Goal: Information Seeking & Learning: Check status

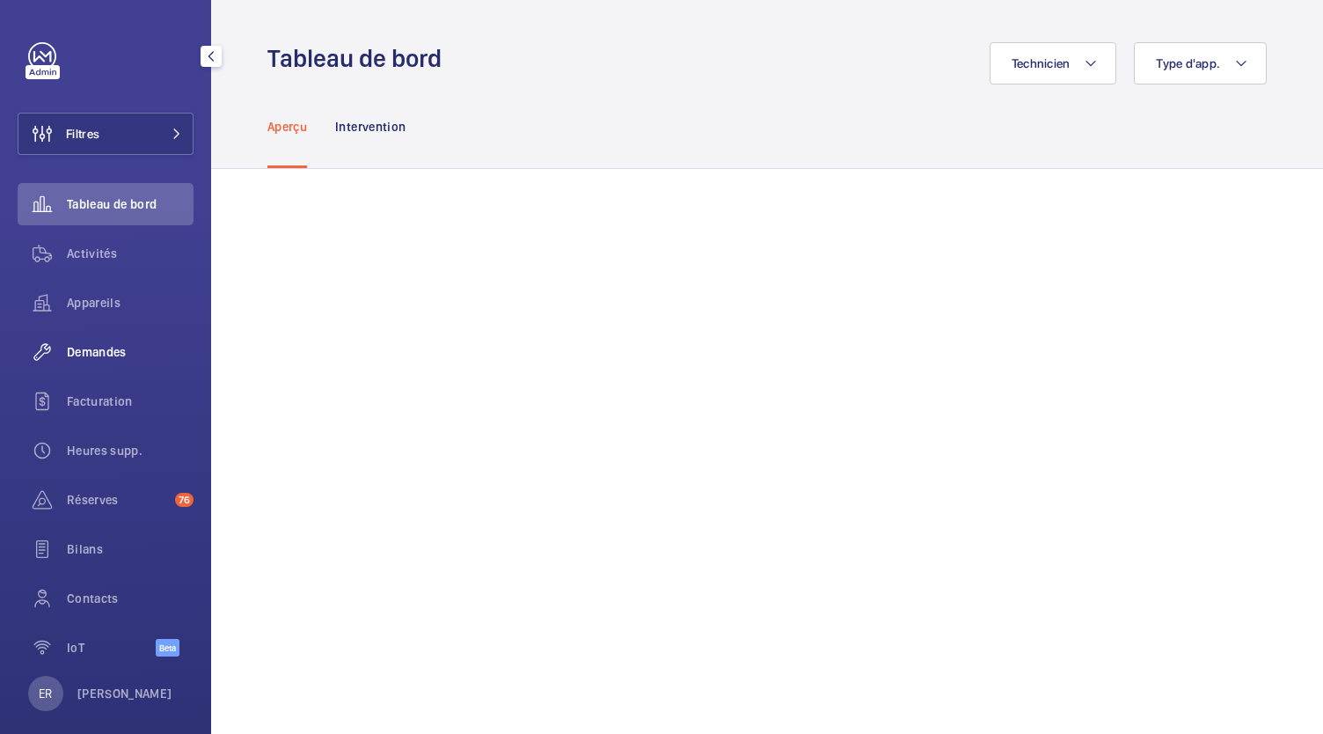
click at [125, 347] on span "Demandes" at bounding box center [130, 352] width 127 height 18
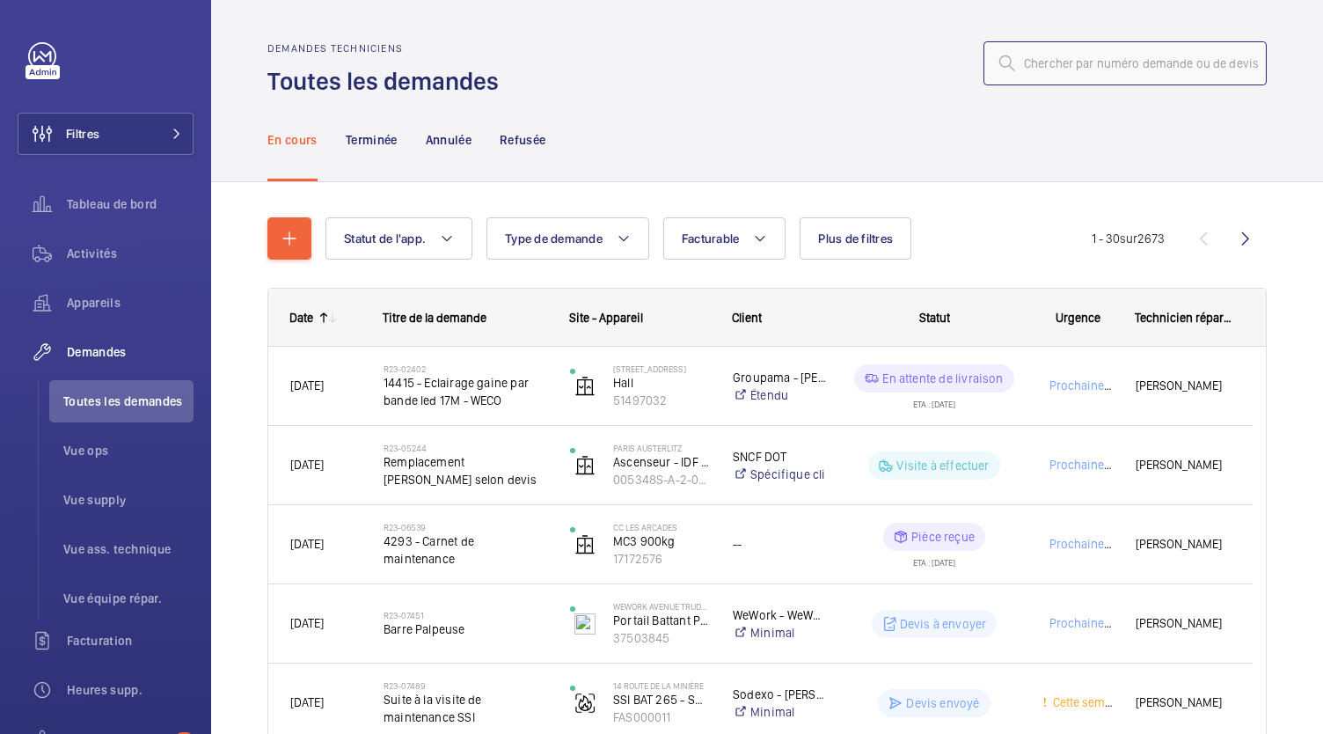
click at [1071, 69] on input "text" at bounding box center [1124, 63] width 283 height 44
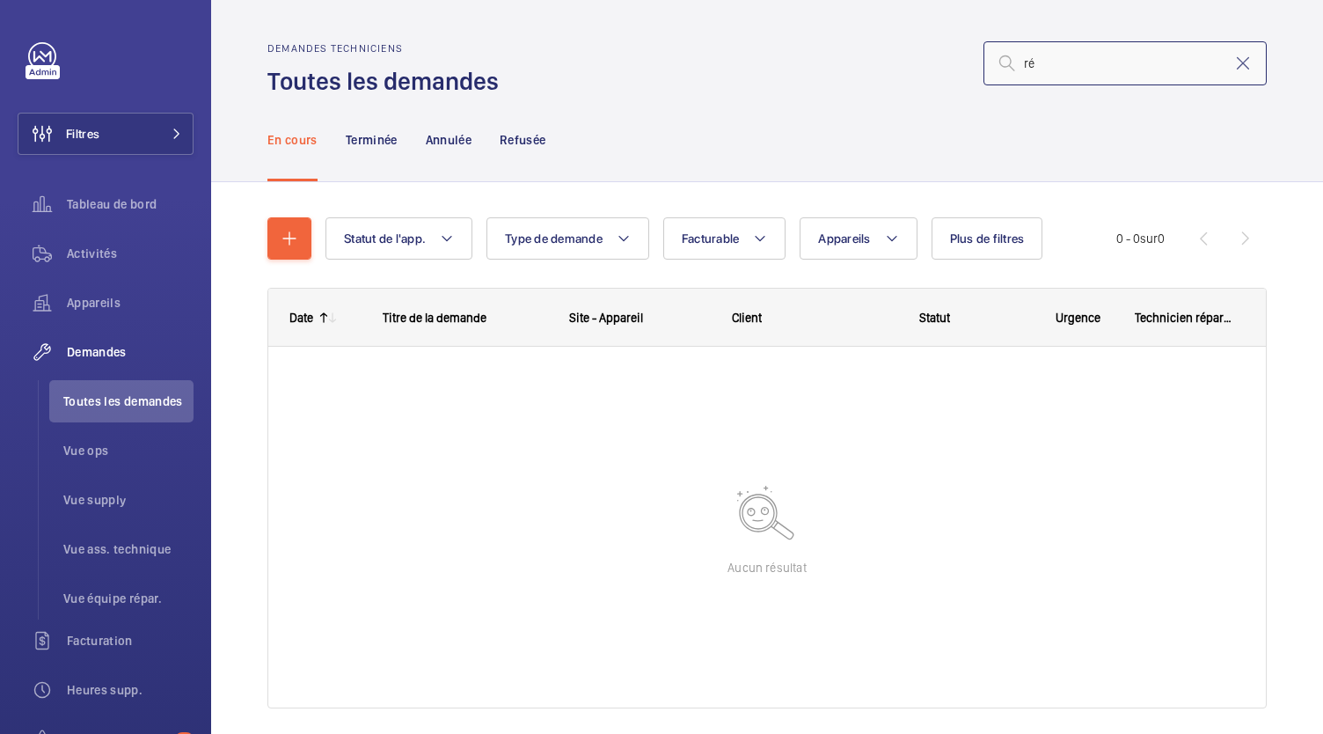
type input "r"
click at [1030, 63] on input "R2511482" at bounding box center [1124, 63] width 283 height 44
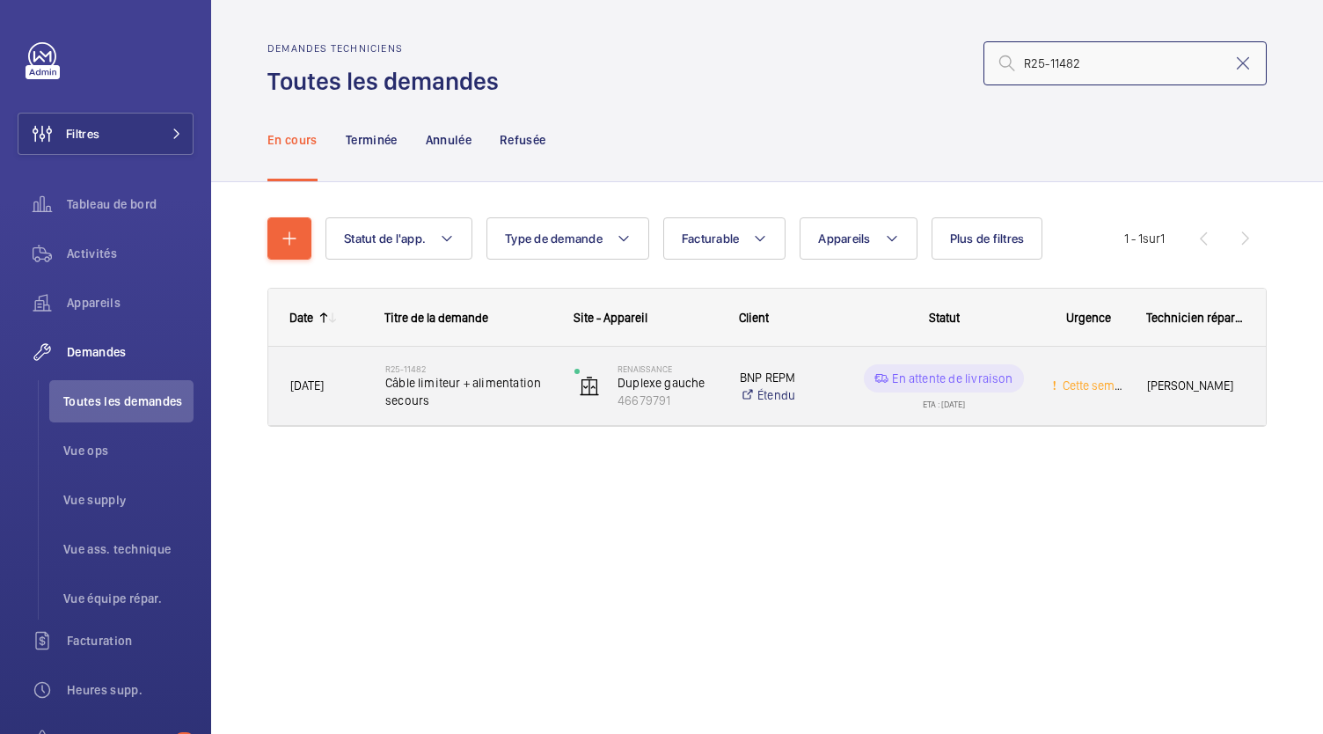
type input "R25-11482"
click at [491, 383] on span "Câble limiteur + alimentation secours" at bounding box center [468, 391] width 166 height 35
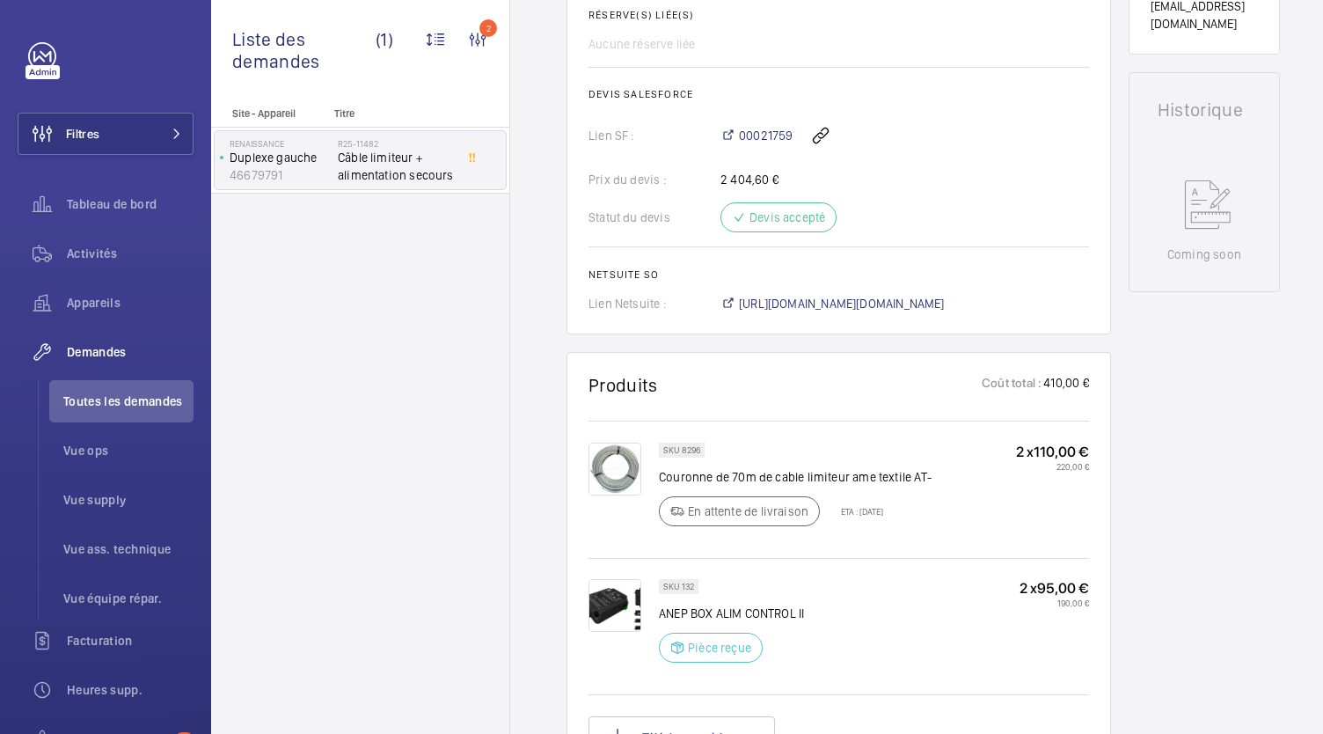
scroll to position [735, 0]
click at [818, 314] on span "[URL][DOMAIN_NAME][DOMAIN_NAME]" at bounding box center [842, 305] width 206 height 18
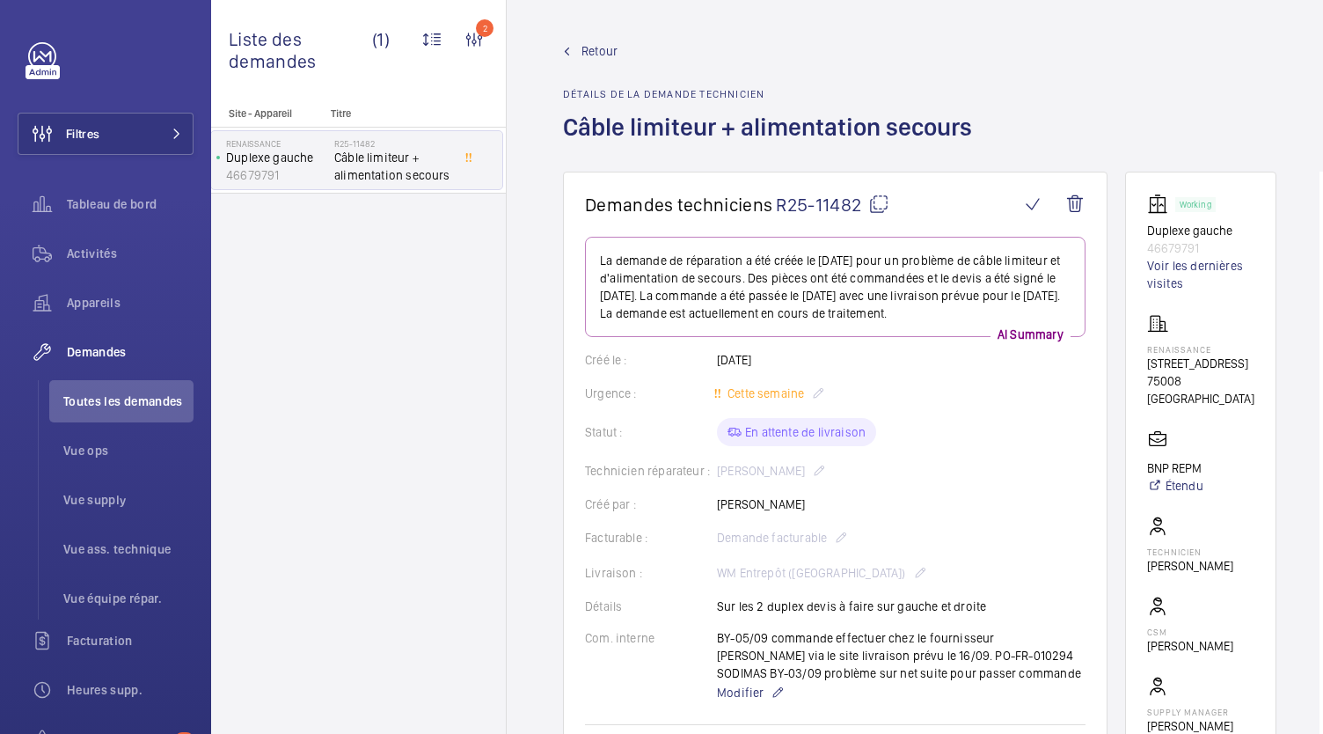
scroll to position [0, 0]
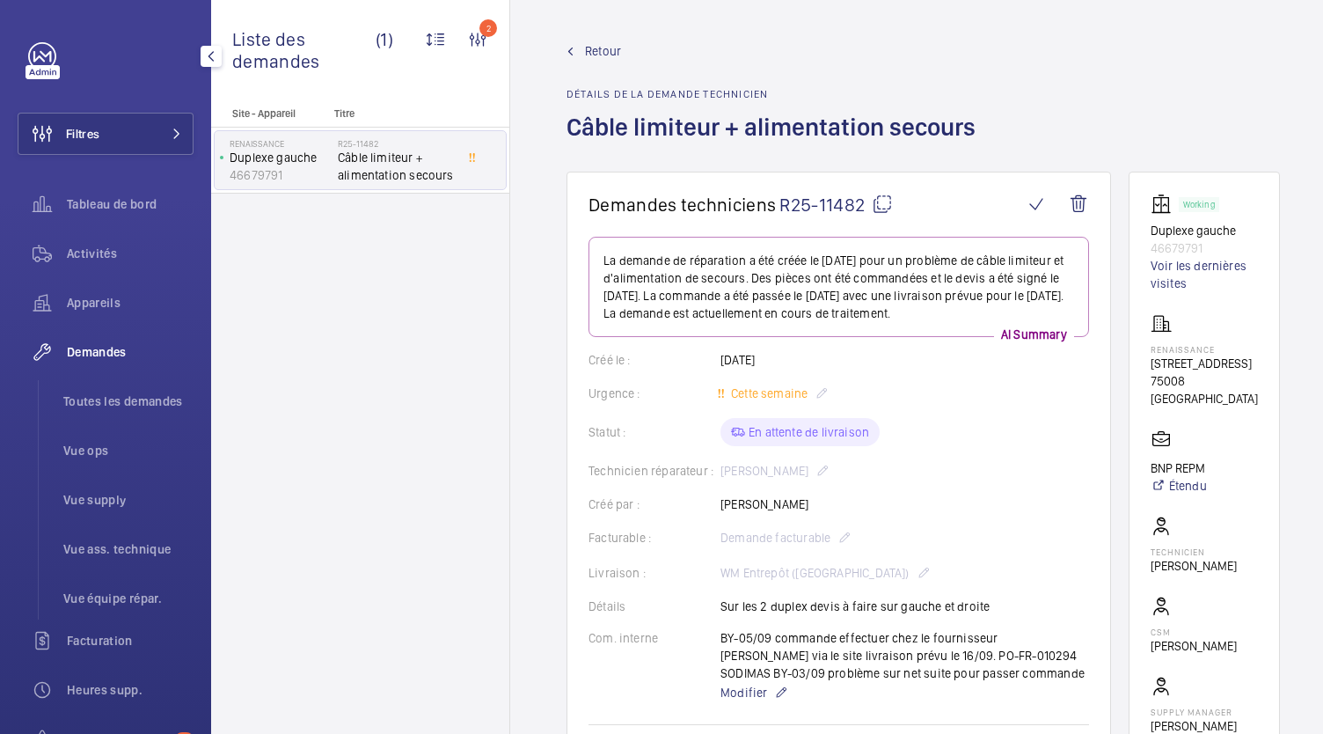
click at [100, 353] on span "Demandes" at bounding box center [130, 352] width 127 height 18
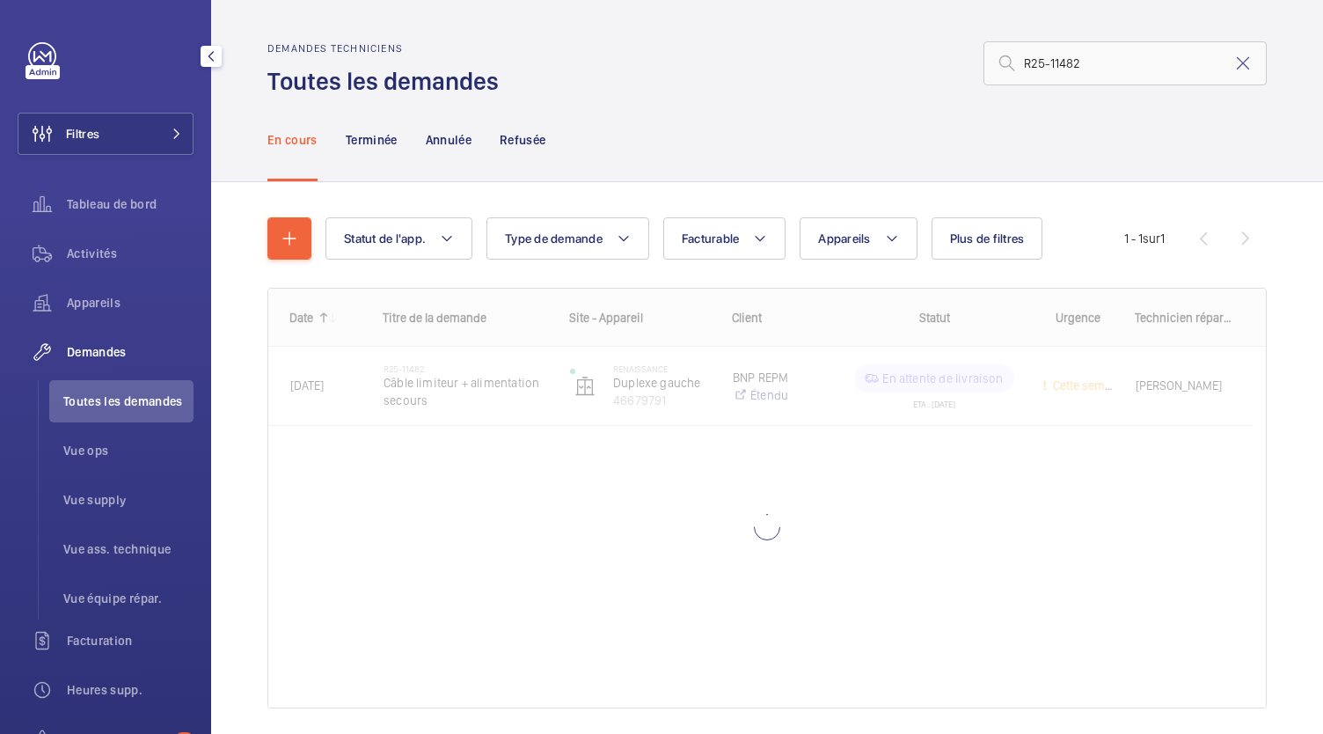
click at [97, 356] on span "Demandes" at bounding box center [130, 352] width 127 height 18
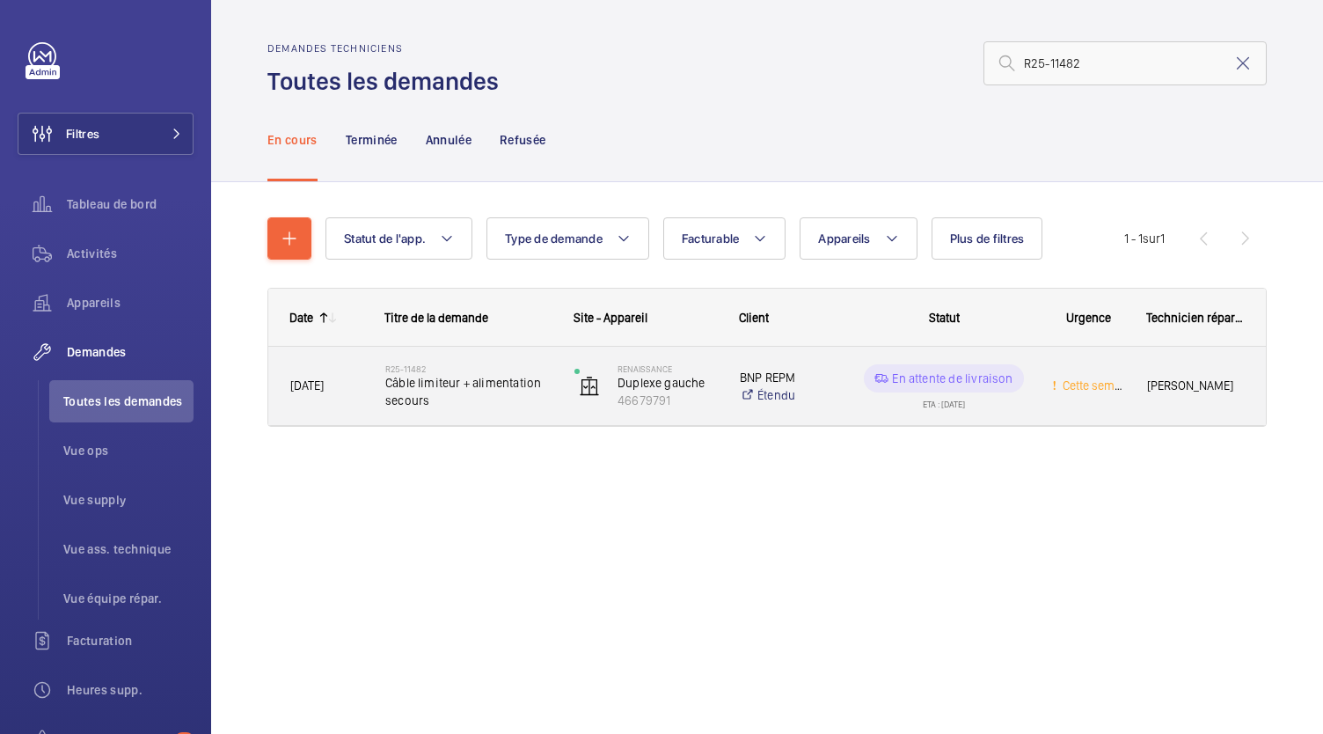
click at [461, 381] on span "Câble limiteur + alimentation secours" at bounding box center [468, 391] width 166 height 35
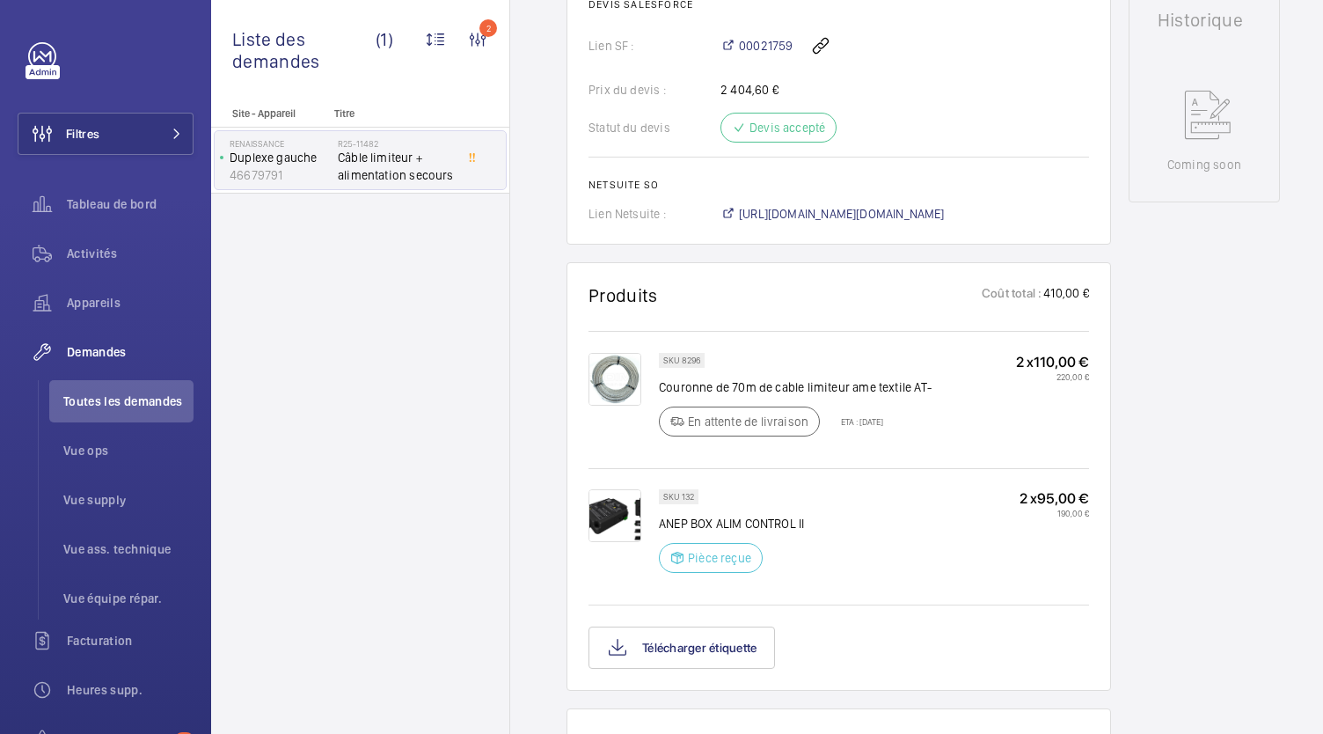
scroll to position [786, 0]
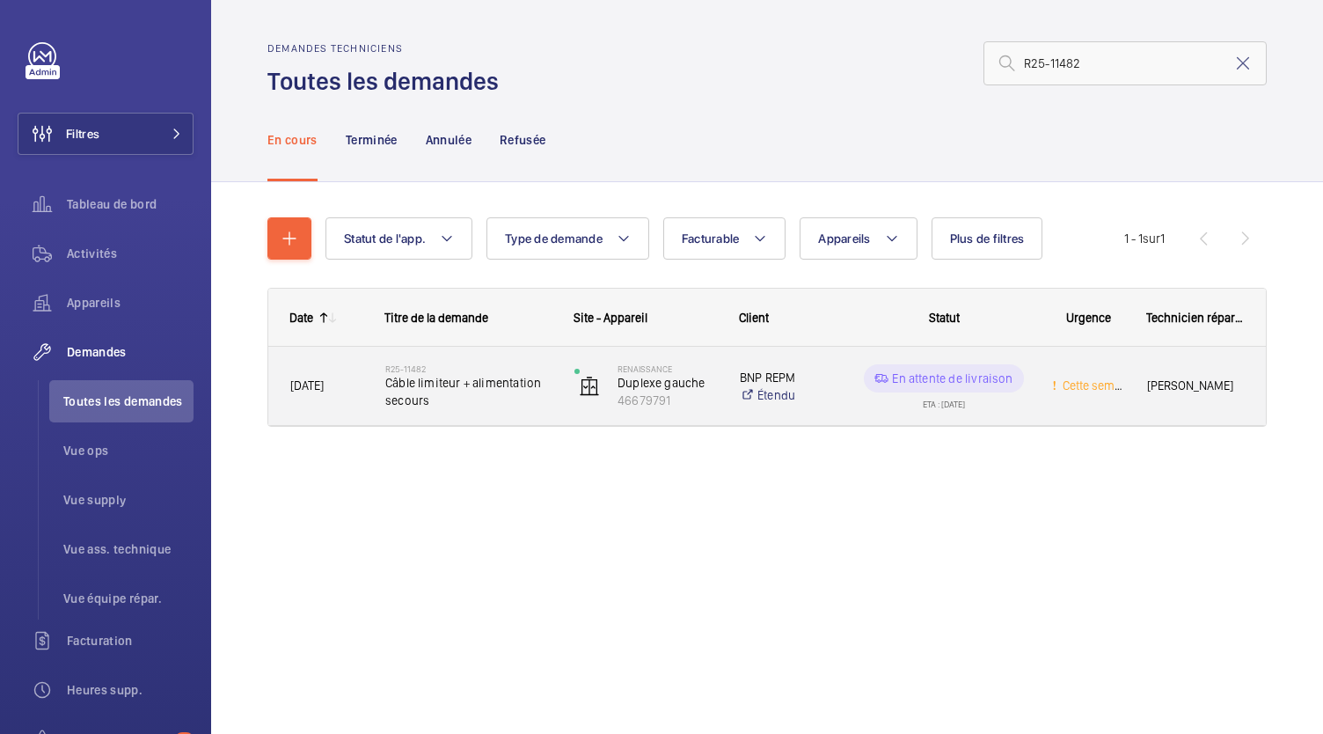
click at [493, 377] on span "Câble limiteur + alimentation secours" at bounding box center [468, 391] width 166 height 35
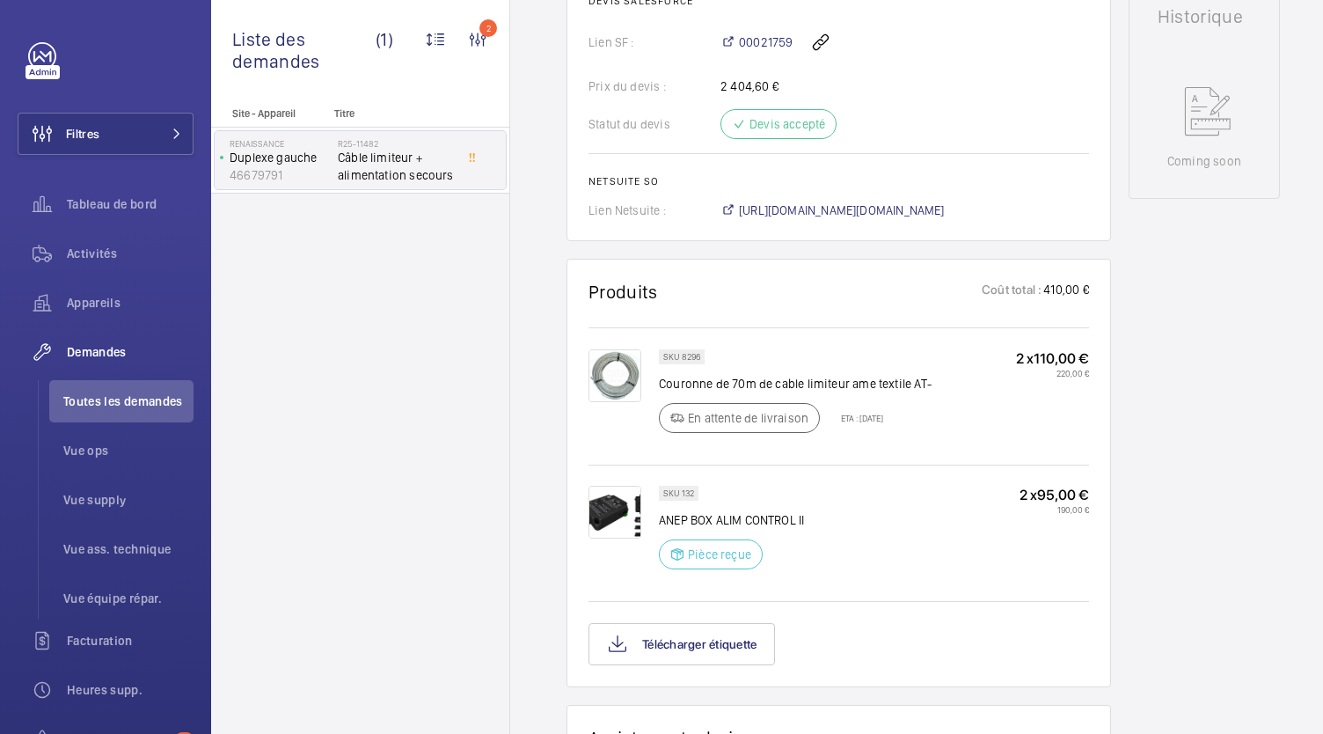
scroll to position [794, 0]
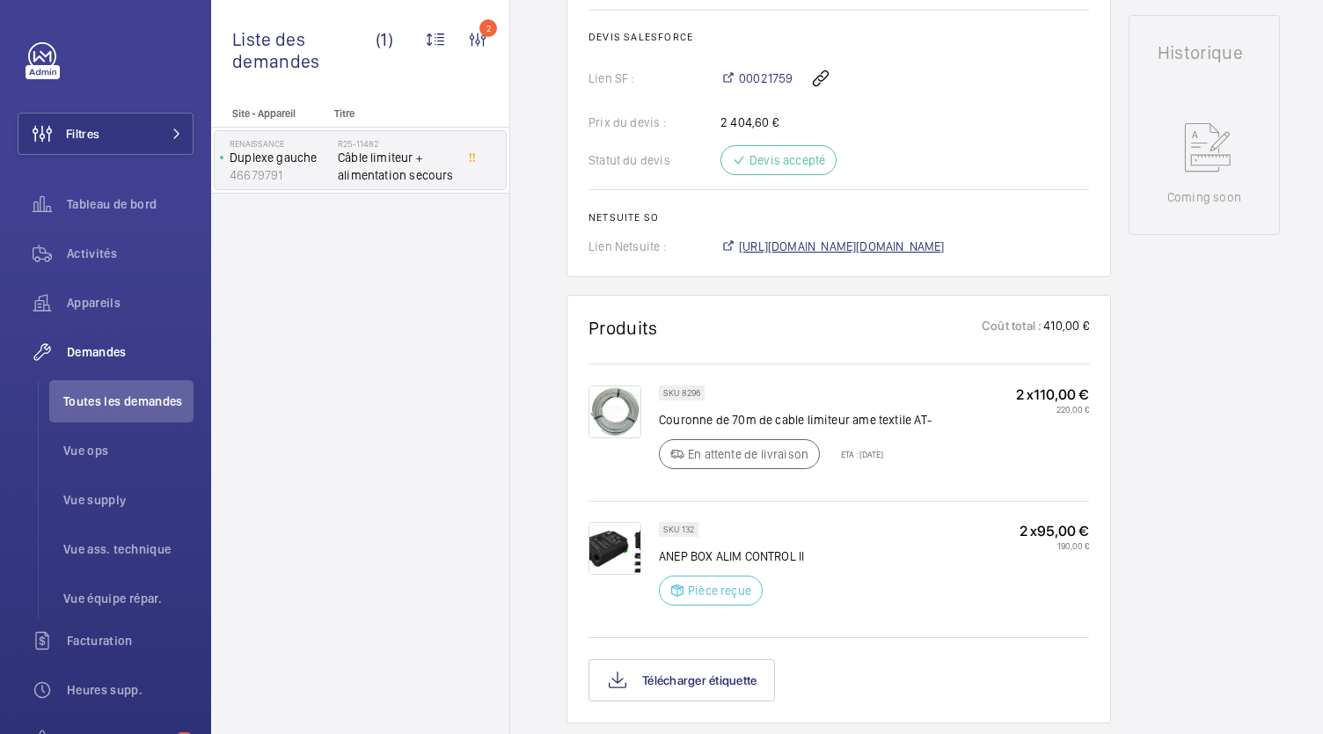
click at [843, 255] on span "[URL][DOMAIN_NAME][DOMAIN_NAME]" at bounding box center [842, 246] width 206 height 18
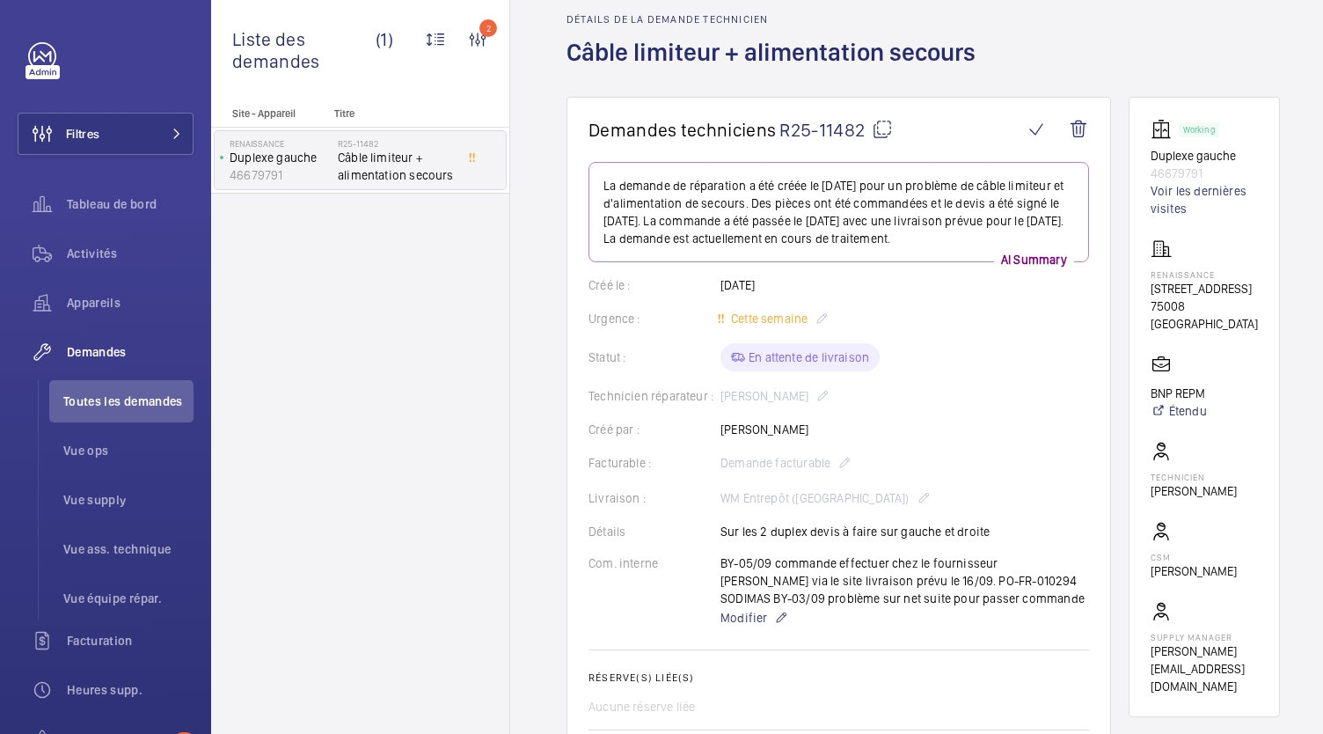
scroll to position [0, 0]
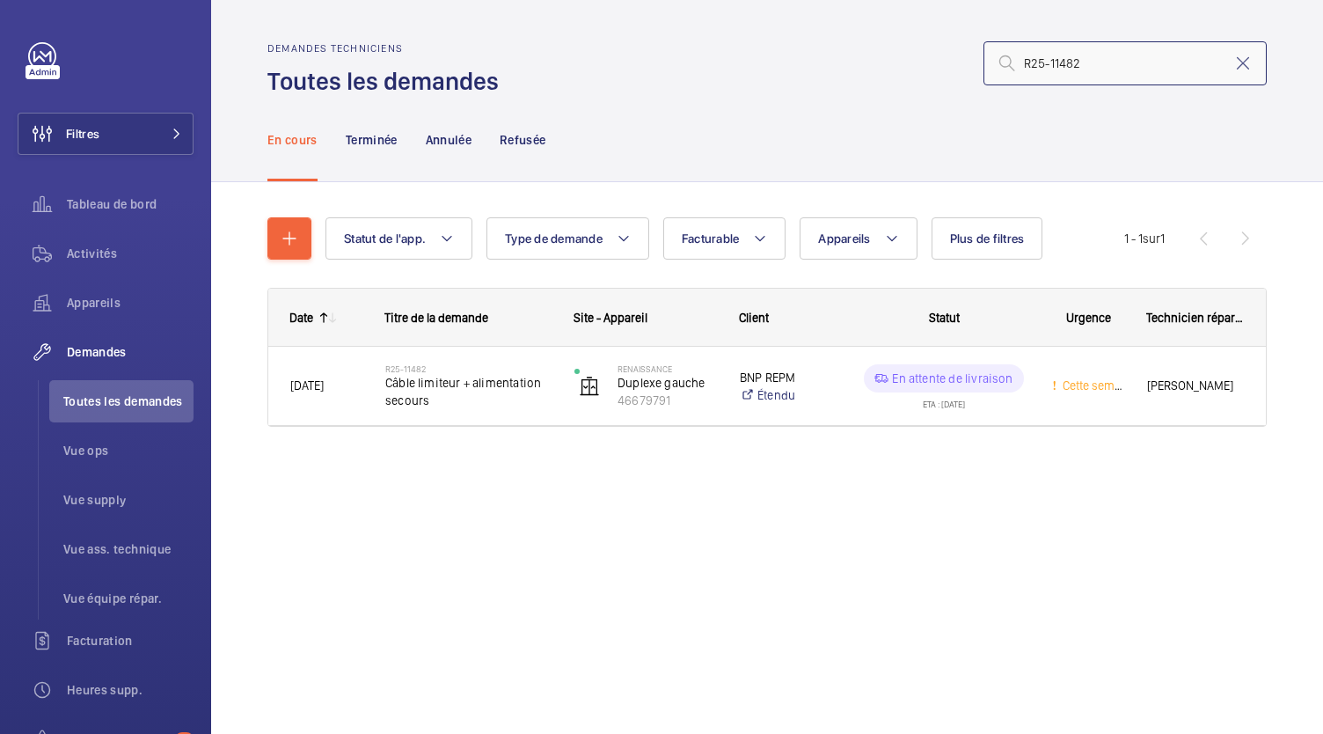
click at [1087, 69] on input "R25-11482" at bounding box center [1124, 63] width 283 height 44
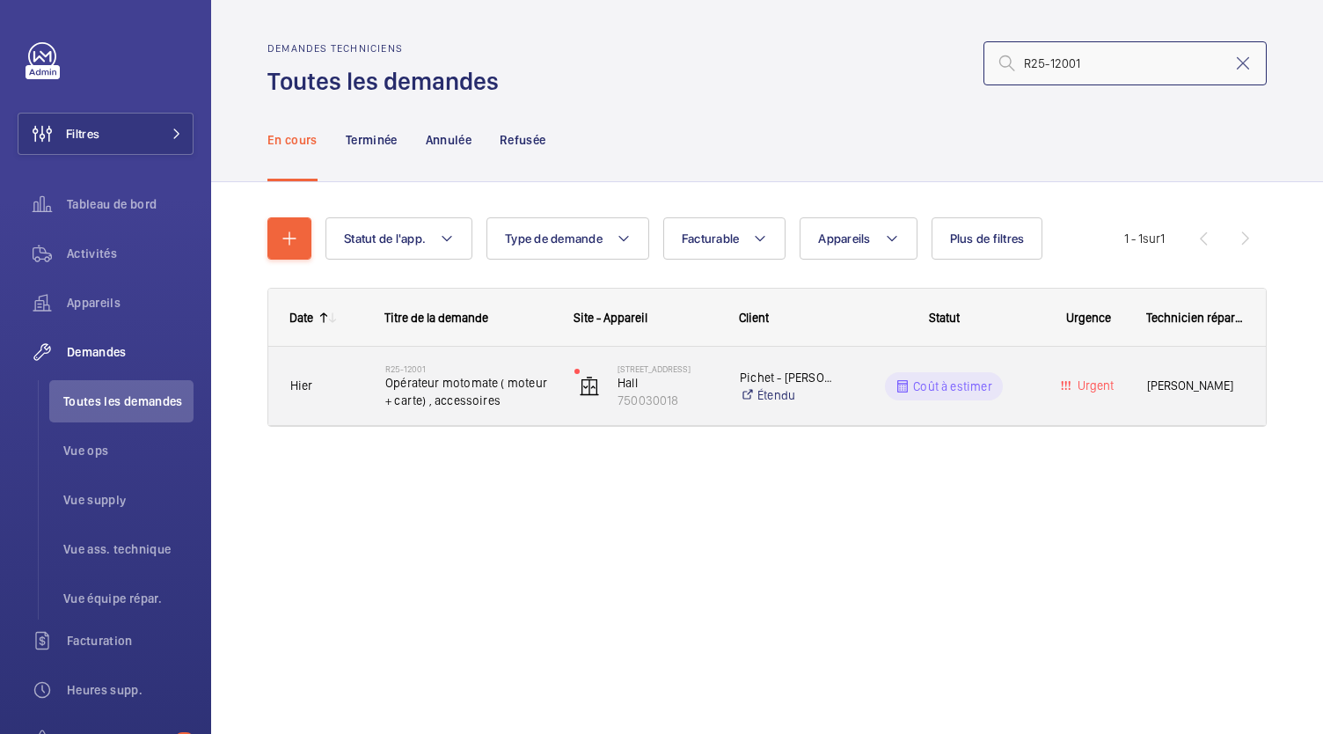
type input "R25-12001"
click at [473, 390] on span "Opérateur motomate ( moteur + carte) , accessoires" at bounding box center [468, 391] width 166 height 35
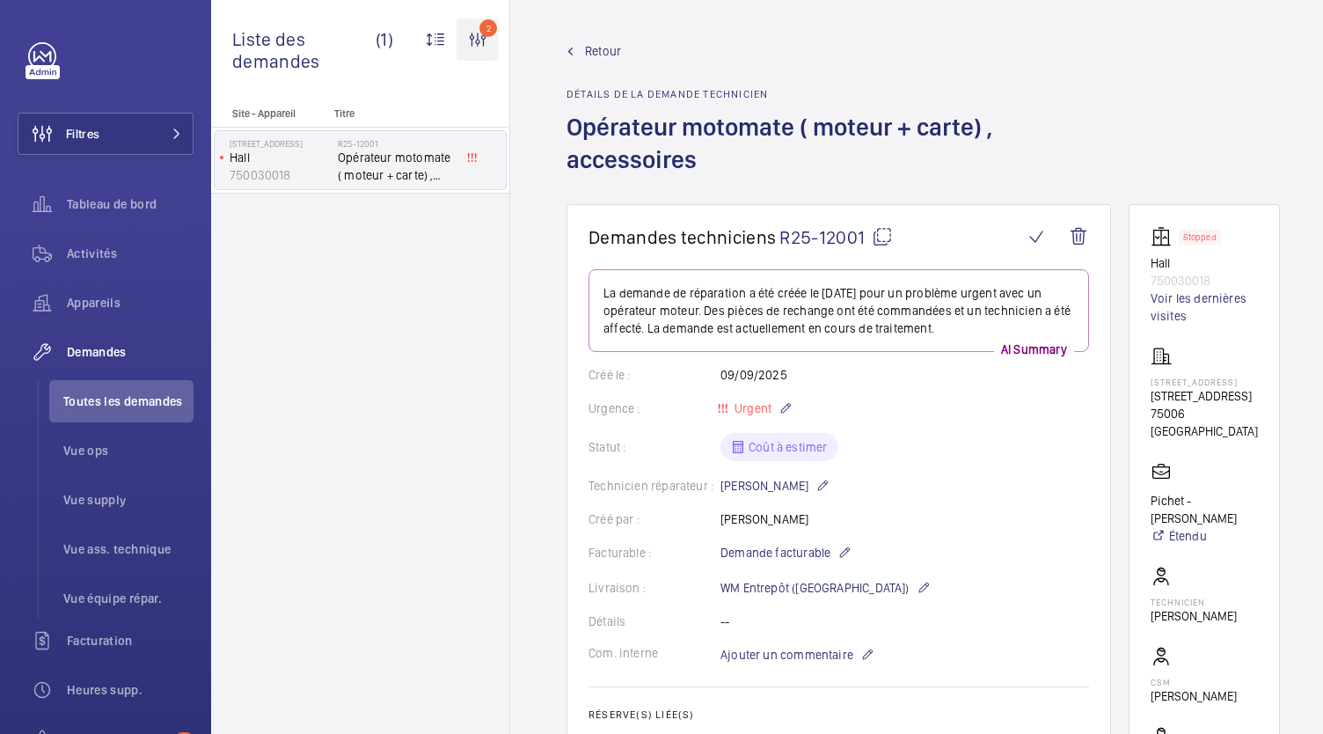
click at [482, 31] on wm-front-icon-button "2" at bounding box center [477, 39] width 42 height 42
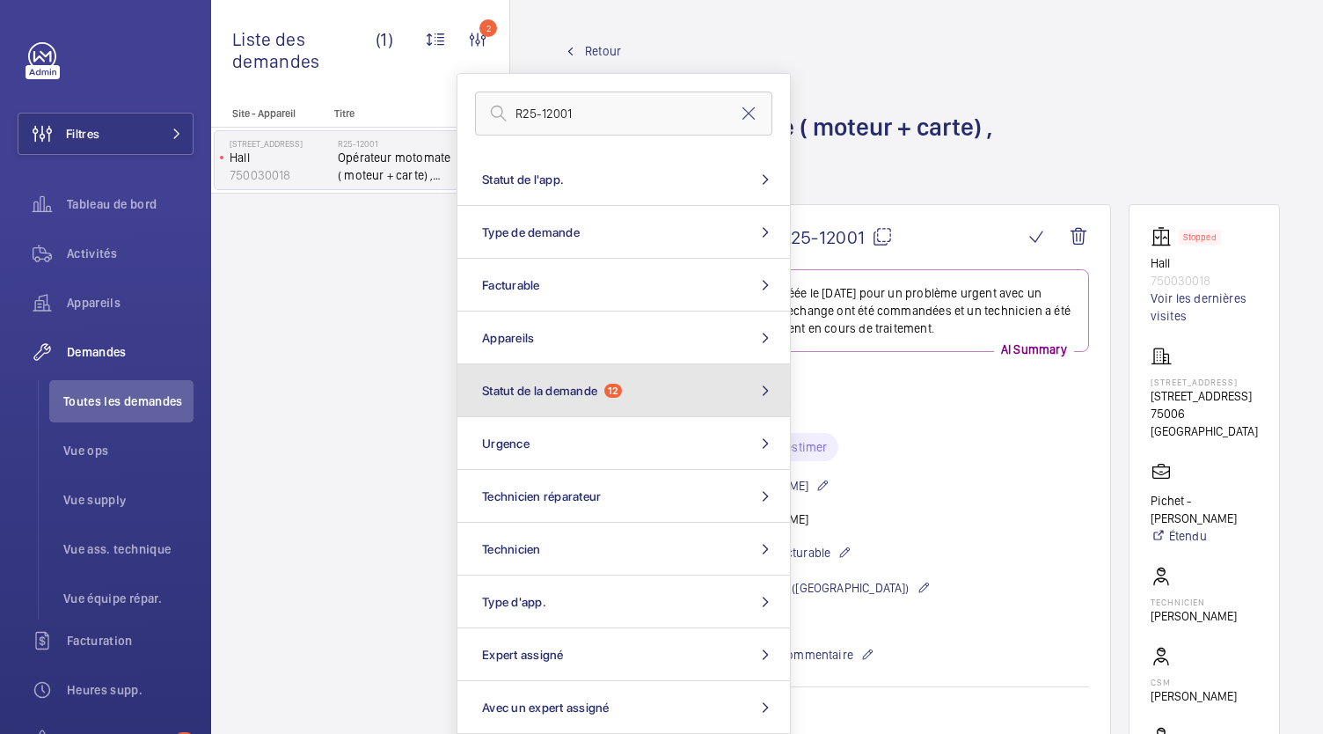
click at [577, 388] on span "Statut de la demande" at bounding box center [539, 390] width 115 height 14
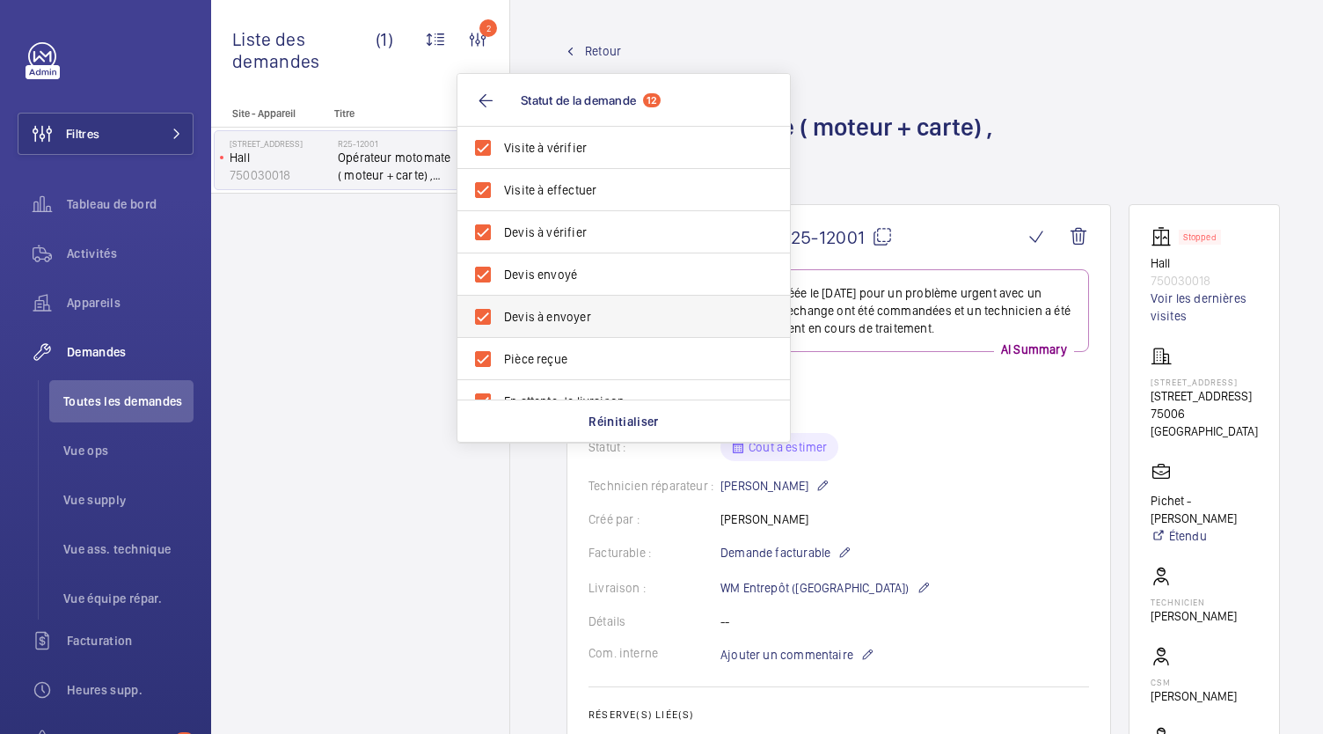
scroll to position [361, 0]
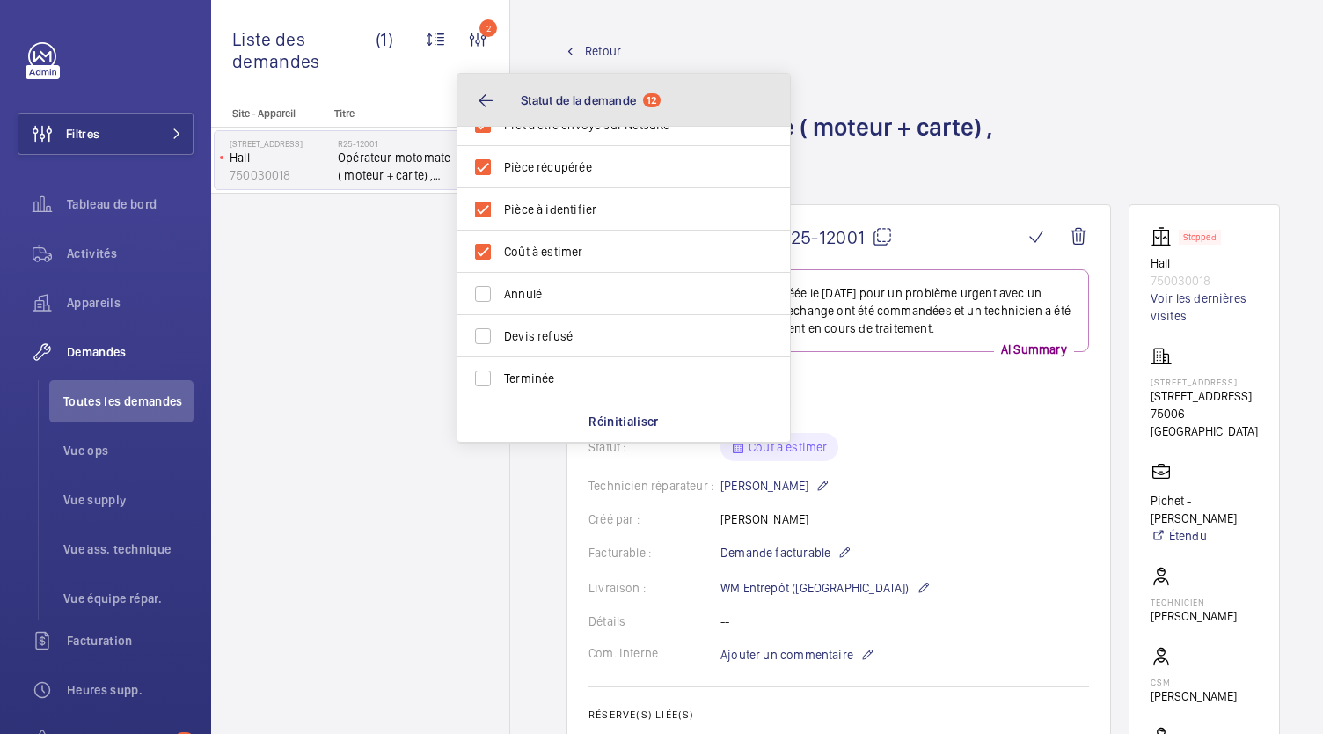
click at [477, 114] on button "Statut de la demande 12" at bounding box center [623, 100] width 332 height 53
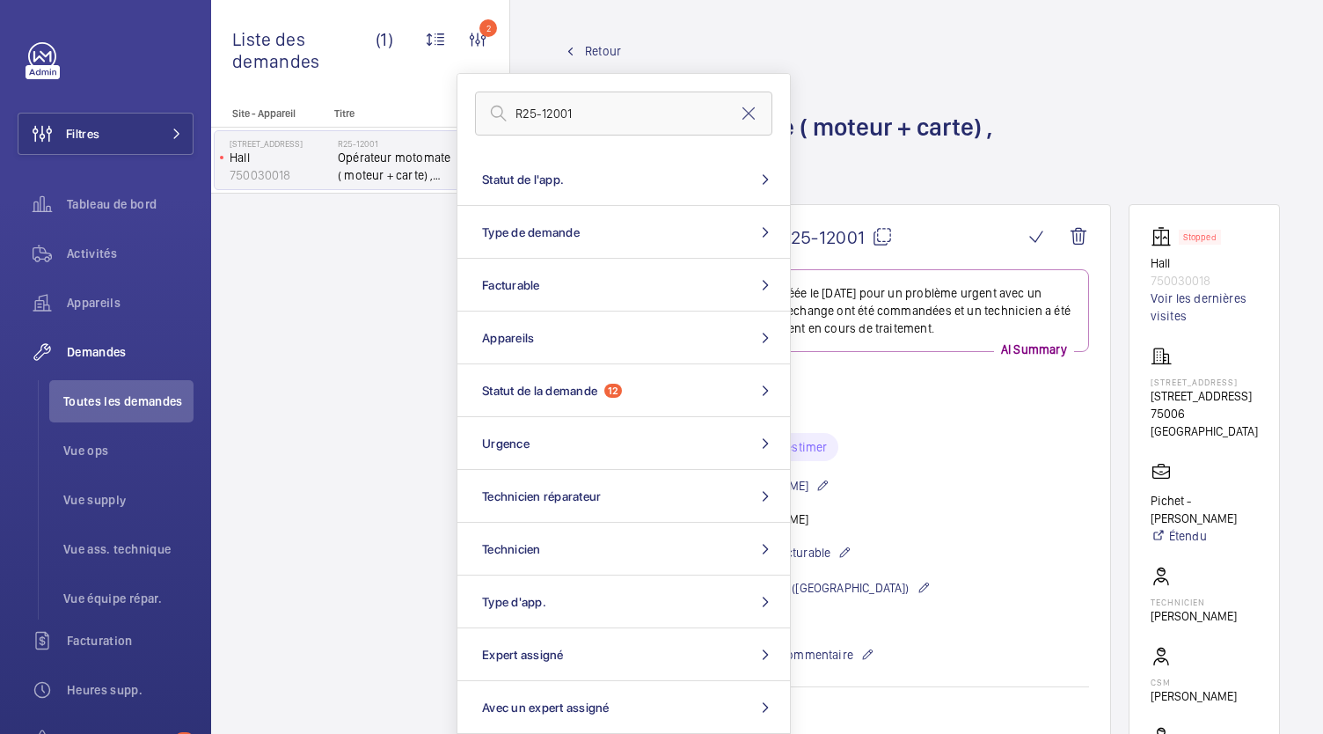
click at [404, 397] on div "Site - Appareil Titre [STREET_ADDRESS] motomate ( moteur + carte) , accessoires" at bounding box center [360, 420] width 298 height 626
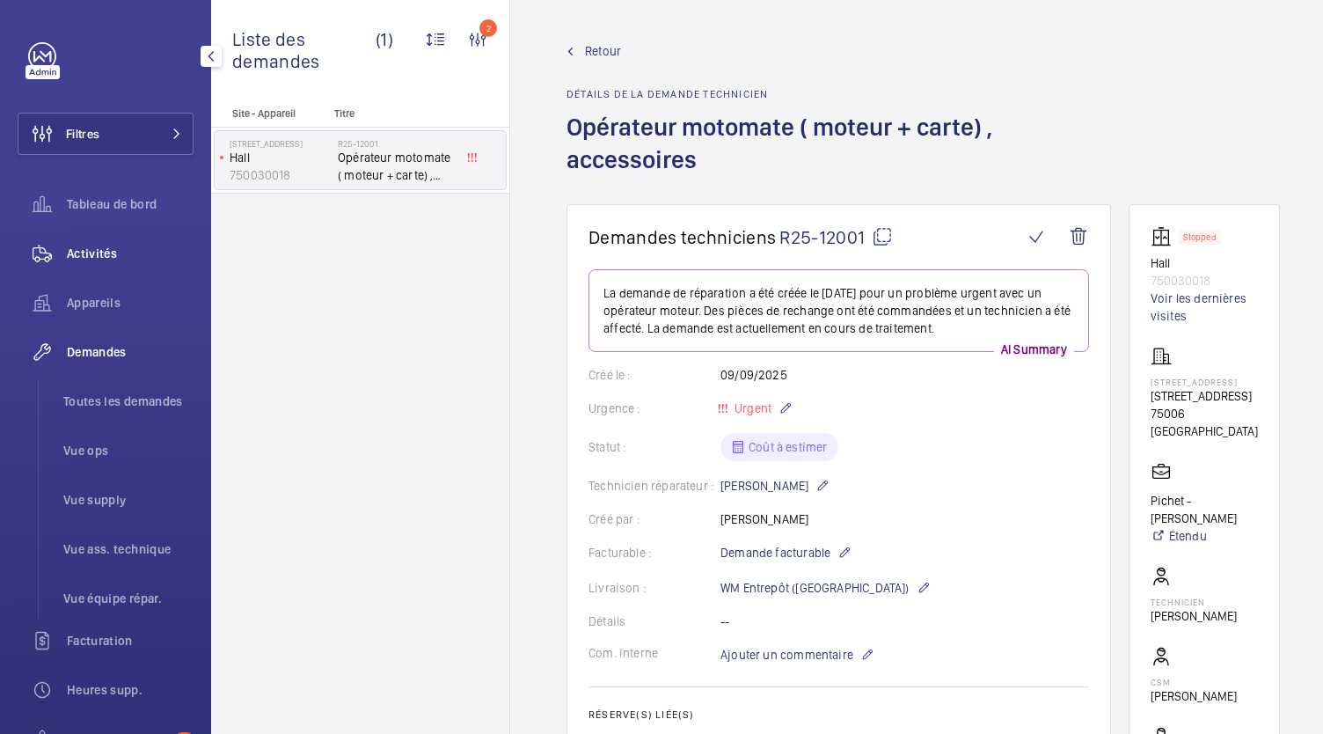
click at [113, 272] on div "Activités" at bounding box center [106, 253] width 176 height 42
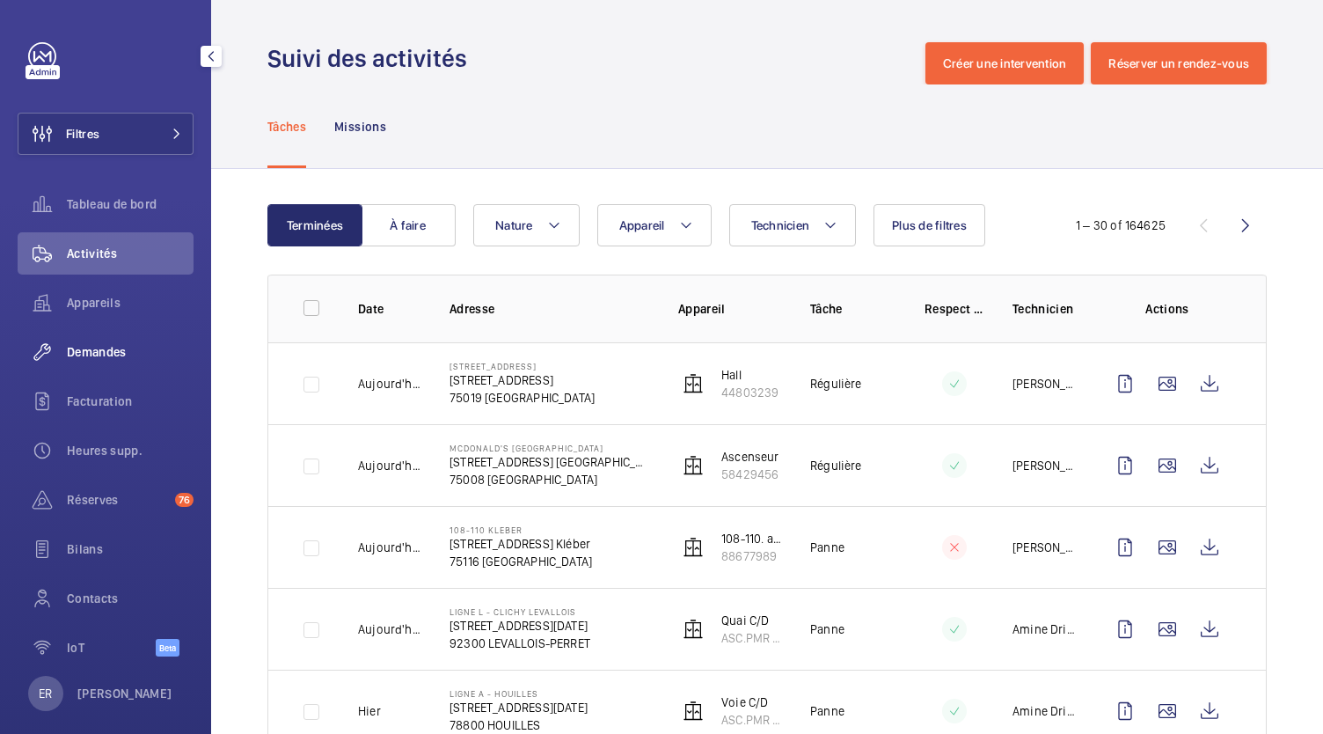
click at [128, 349] on span "Demandes" at bounding box center [130, 352] width 127 height 18
